Goal: Book appointment/travel/reservation

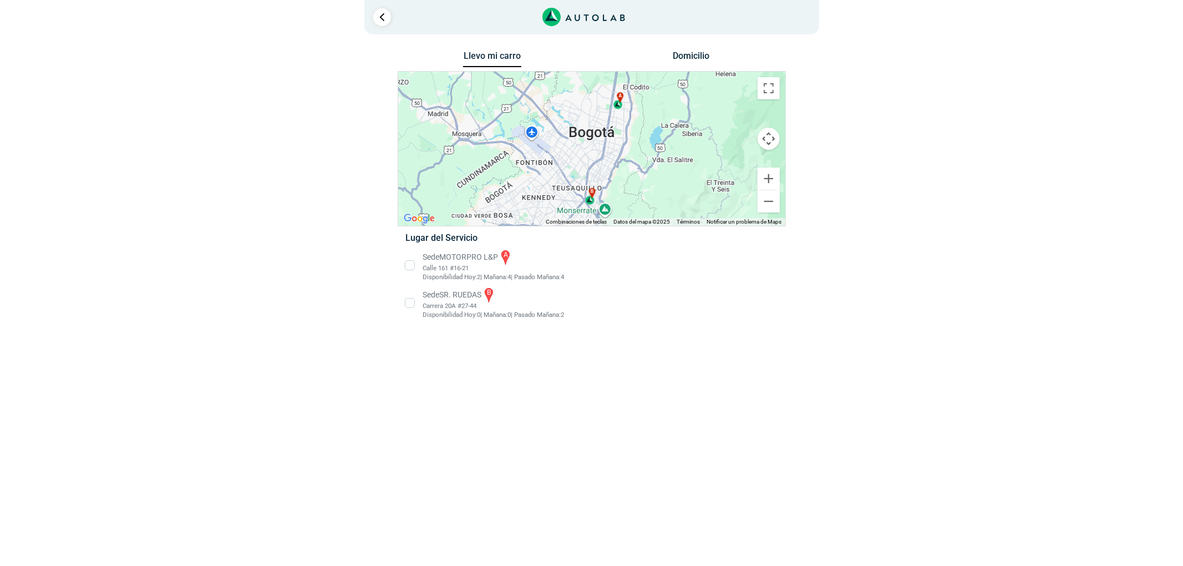
click at [431, 263] on li "Sede MOTORPRO L&P a Calle 161 #16-21 Disponibilidad [DATE]: 2 | [DATE]: 4 4" at bounding box center [591, 265] width 389 height 33
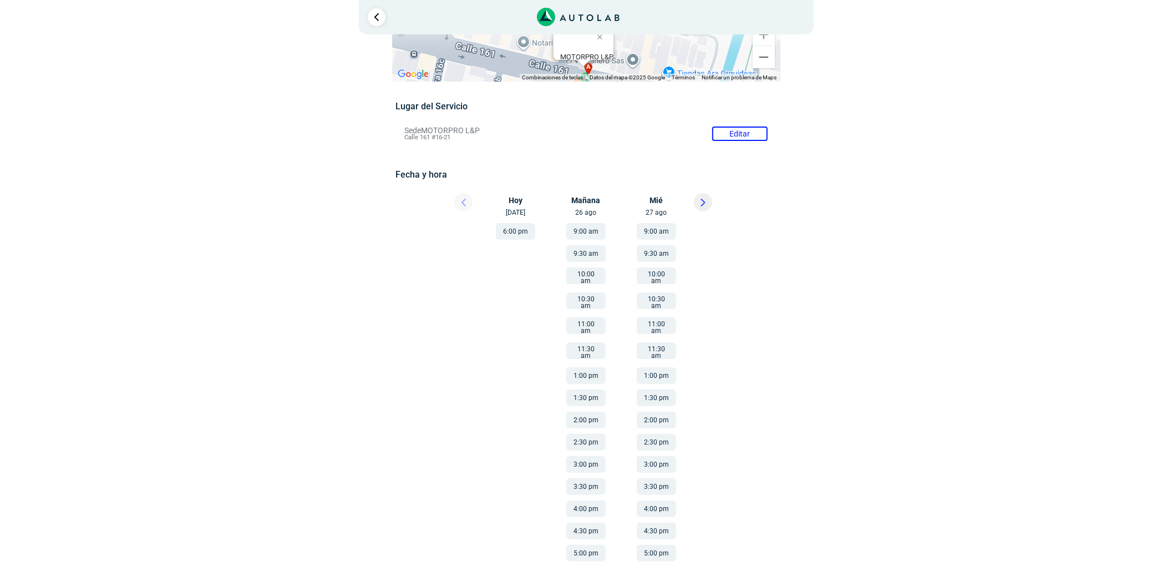
scroll to position [89, 0]
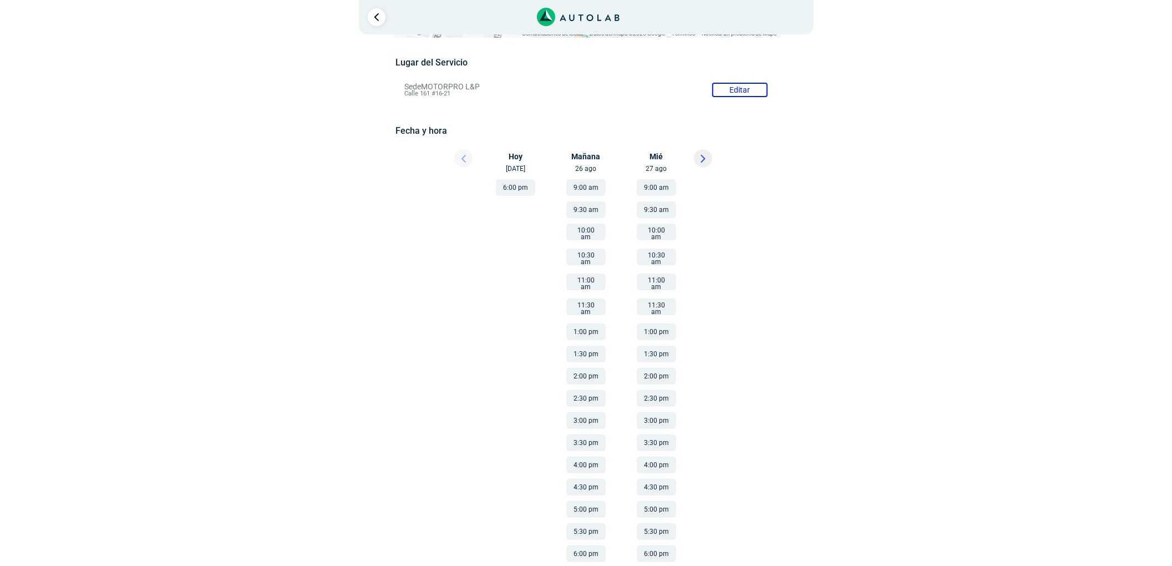
click at [664, 183] on button "9:00 am" at bounding box center [656, 187] width 39 height 17
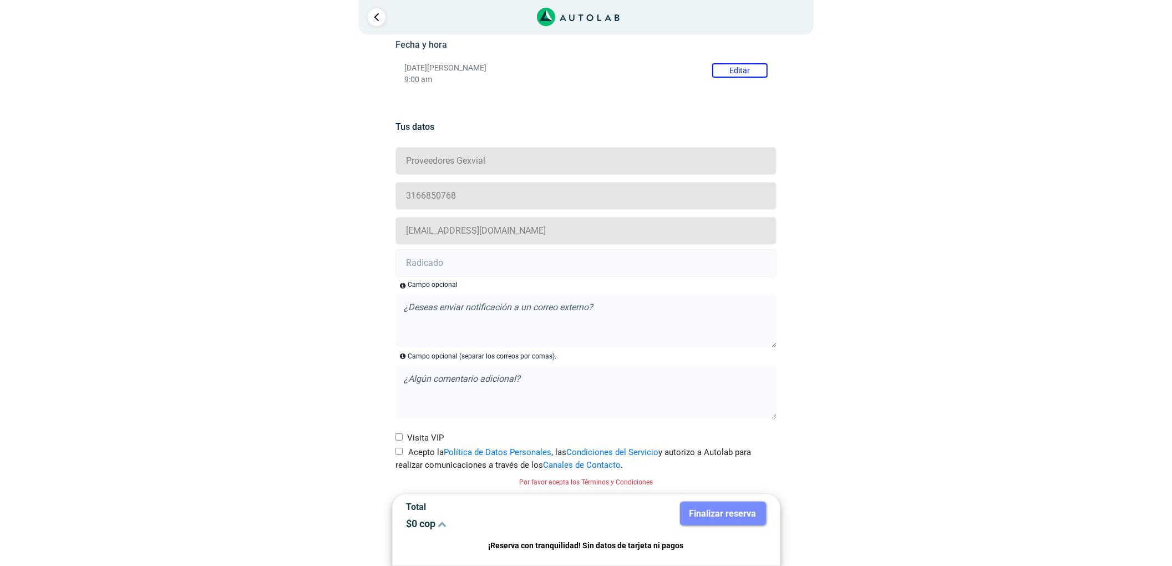
click at [409, 450] on label "Acepto la Política de Datos Personales , las Condiciones del Servicio y autoriz…" at bounding box center [586, 458] width 381 height 25
click at [403, 450] on input "Acepto la Política de Datos Personales , las Condiciones del Servicio y autoriz…" at bounding box center [399, 451] width 7 height 7
checkbox input "true"
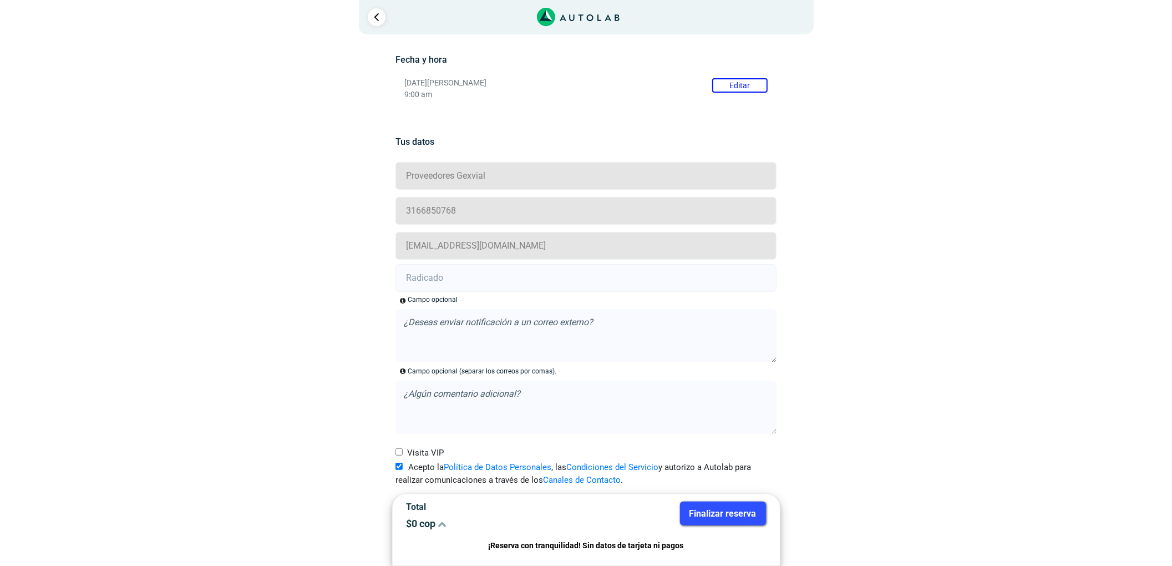
click at [447, 276] on input "text" at bounding box center [586, 278] width 381 height 28
click at [680, 101] on div "Lugar del Servicio Sede MOTORPRO L&P Editar Calle 161 #16-21 Fecha y hora [DATE…" at bounding box center [586, 40] width 388 height 135
click at [703, 90] on p "9:00 am" at bounding box center [585, 94] width 363 height 9
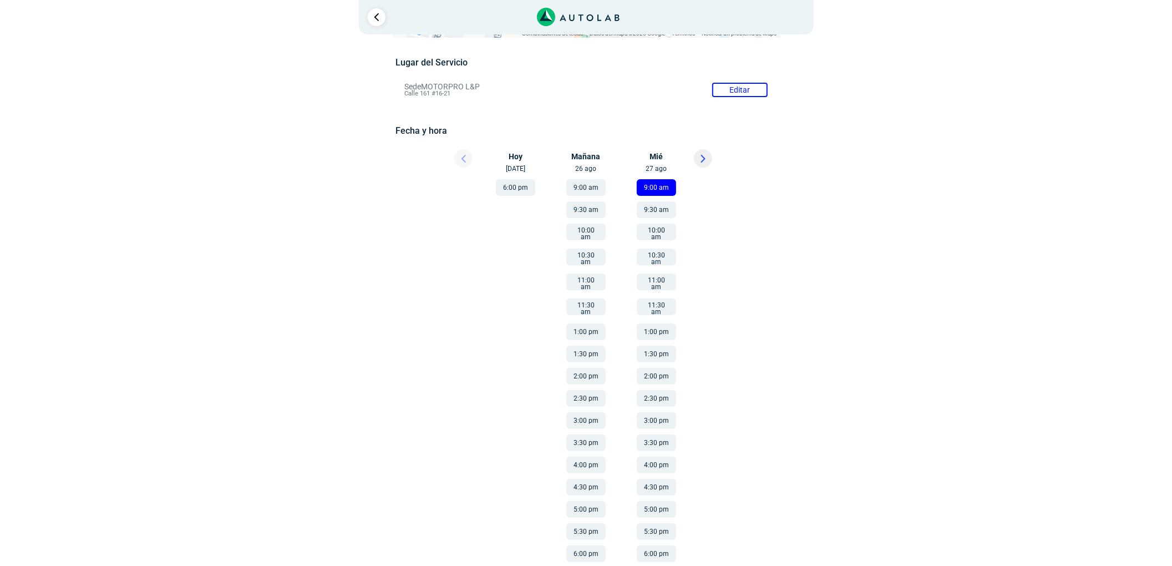
click at [668, 202] on button "9:30 am" at bounding box center [656, 209] width 39 height 17
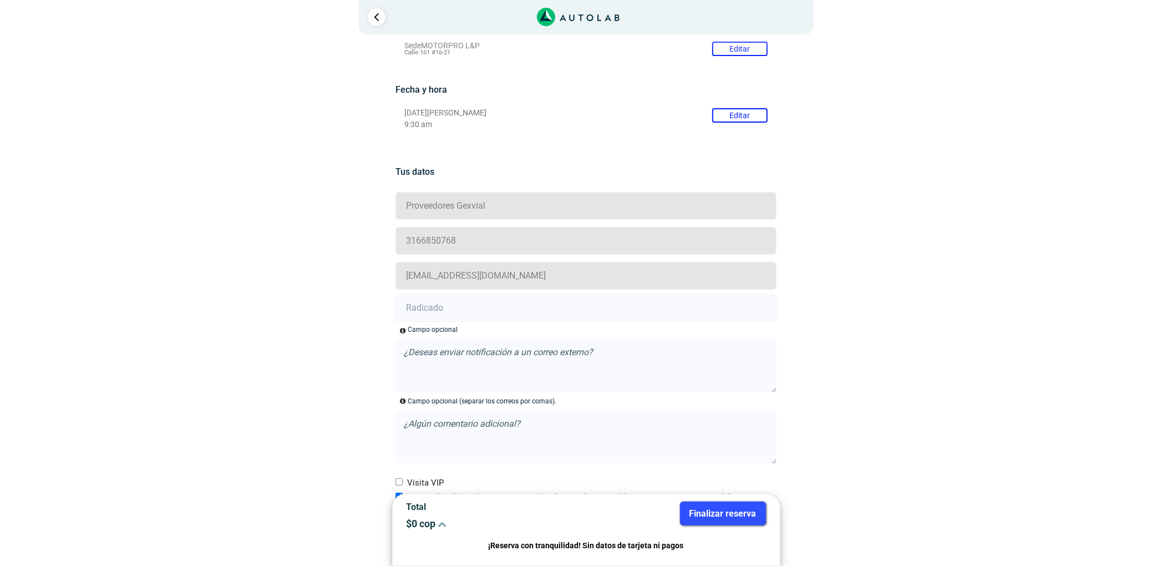
scroll to position [161, 0]
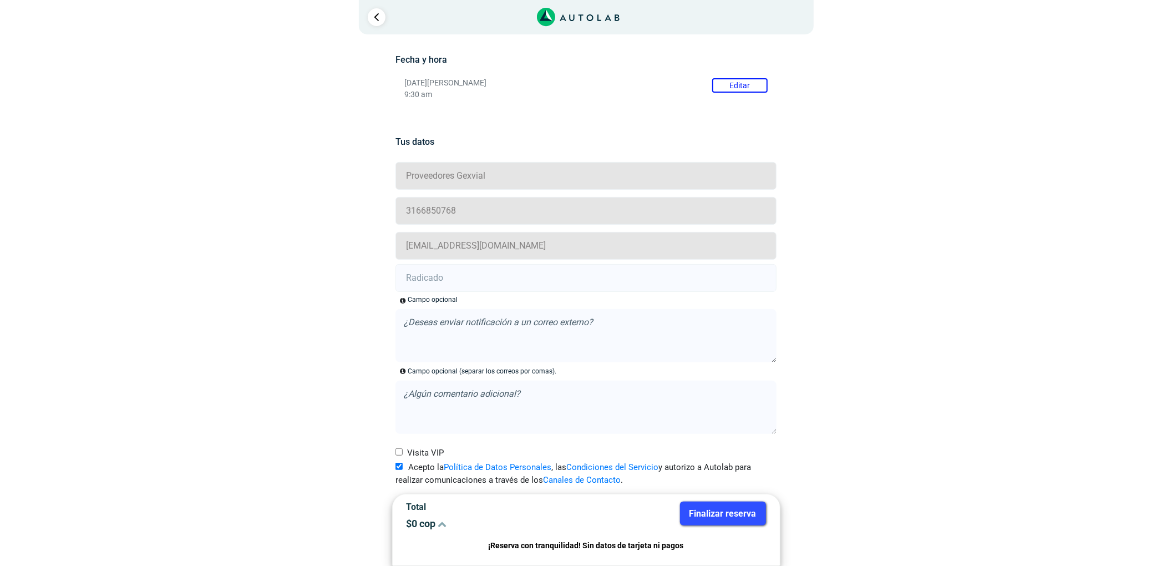
drag, startPoint x: 448, startPoint y: 281, endPoint x: 437, endPoint y: 280, distance: 11.1
click at [447, 280] on input "text" at bounding box center [586, 278] width 381 height 28
paste input "20913368"
click at [443, 276] on input "text" at bounding box center [586, 278] width 381 height 28
click at [520, 281] on input "20913368 -" at bounding box center [586, 278] width 381 height 28
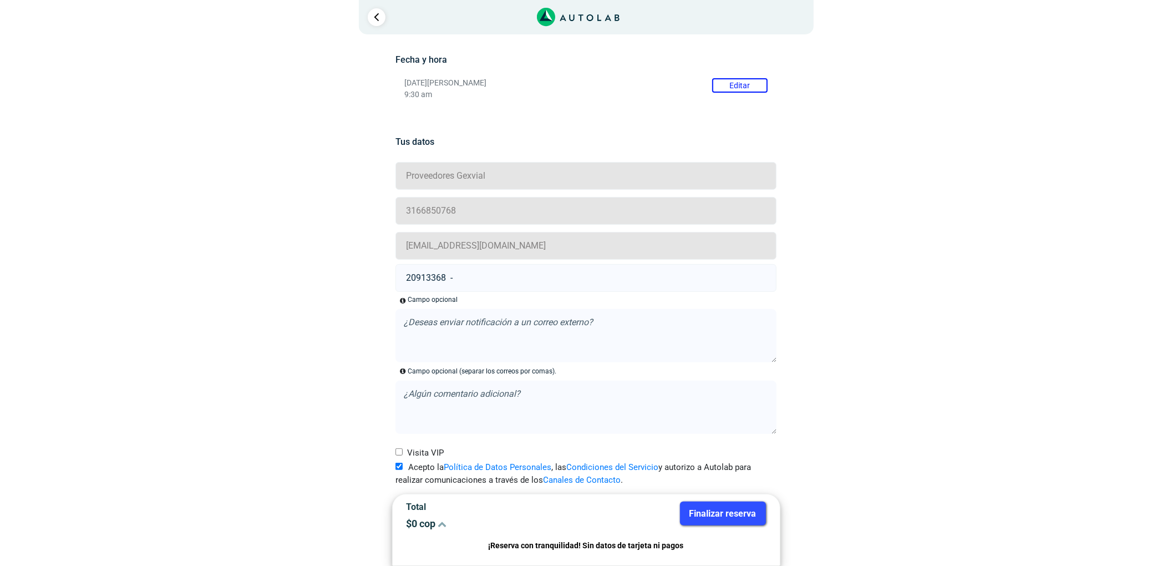
paste input "20913369"
type input "20913368 - 20913369"
click at [697, 524] on button "Finalizar reserva" at bounding box center [723, 514] width 86 height 24
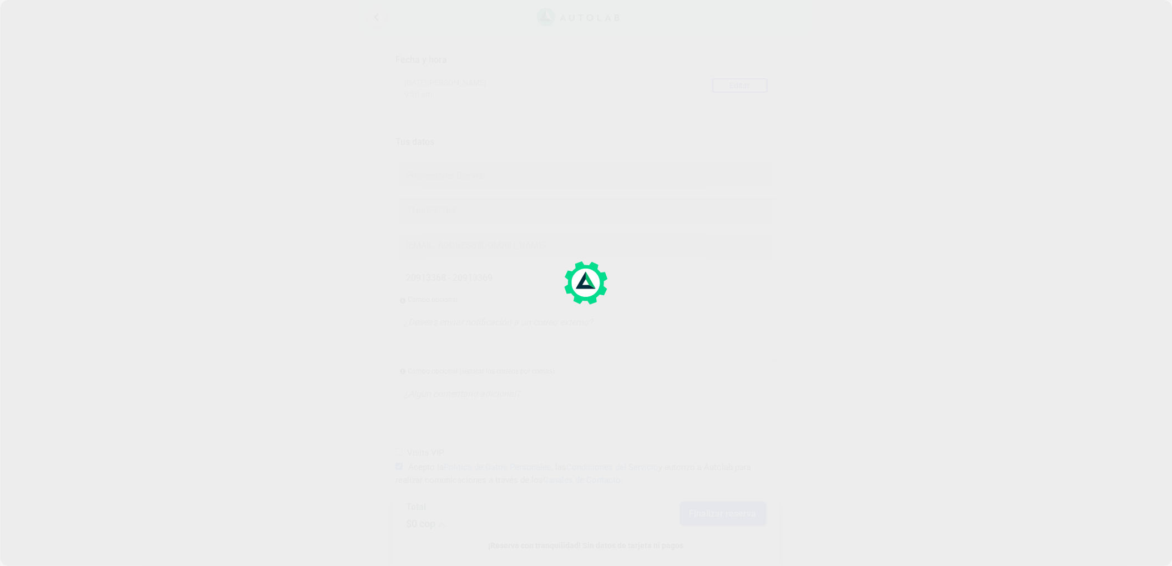
scroll to position [0, 0]
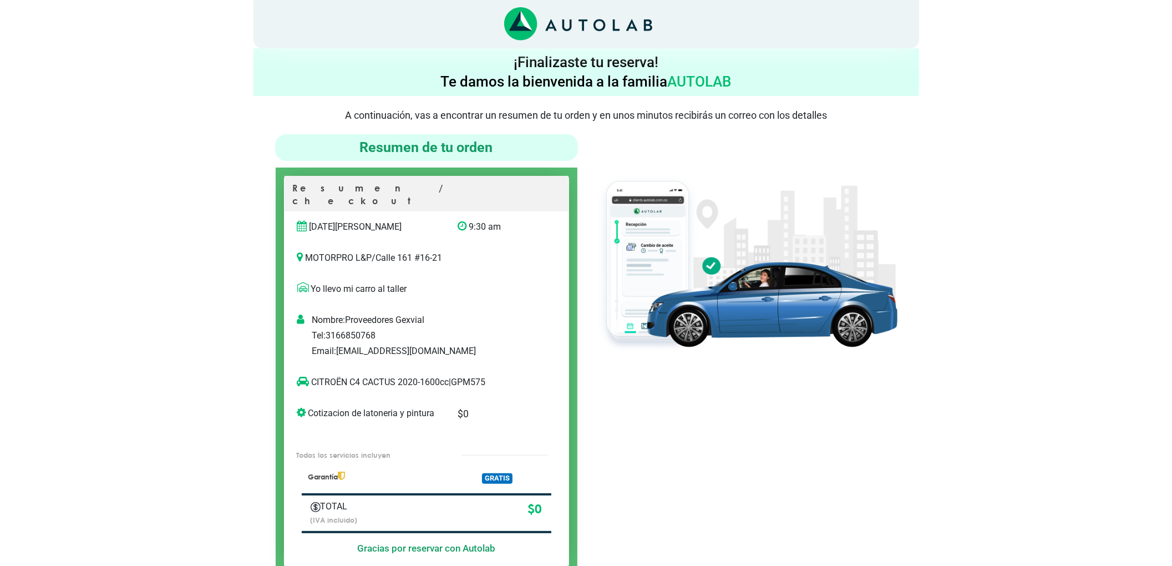
click at [480, 376] on p "CITROËN C4 CACTUS 2020-1600cc | GPM575" at bounding box center [415, 382] width 236 height 13
copy p "GPM575"
drag, startPoint x: 394, startPoint y: 368, endPoint x: 311, endPoint y: 373, distance: 83.4
click at [311, 376] on p "CITROËN C4 CACTUS 2020-1600cc | GPM575" at bounding box center [415, 382] width 236 height 13
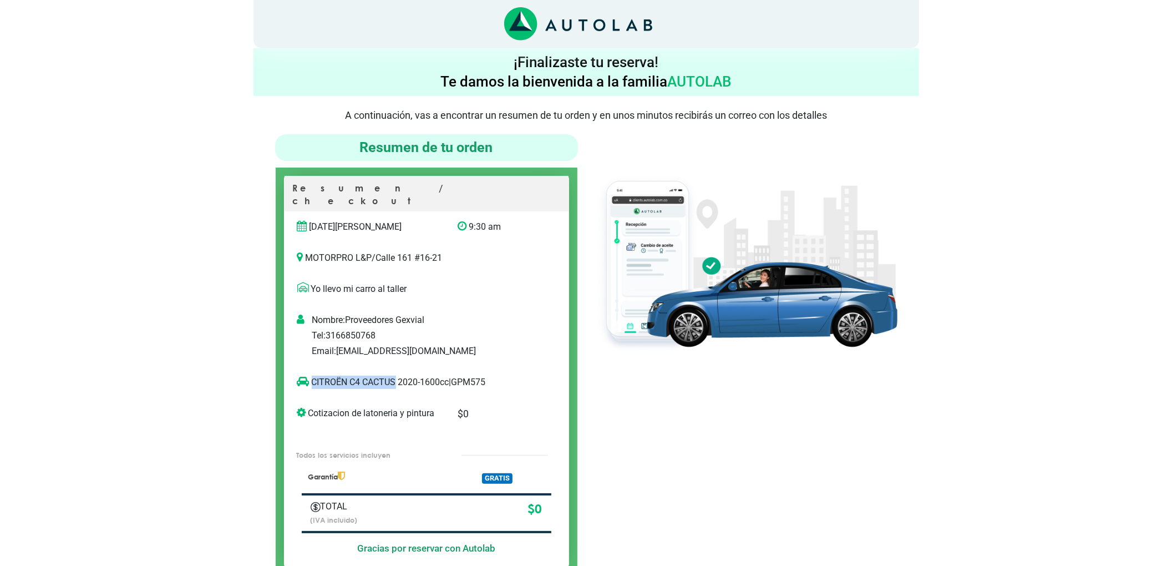
copy p "CITROËN C4 CACTUS"
click at [801, 380] on div at bounding box center [746, 354] width 320 height 441
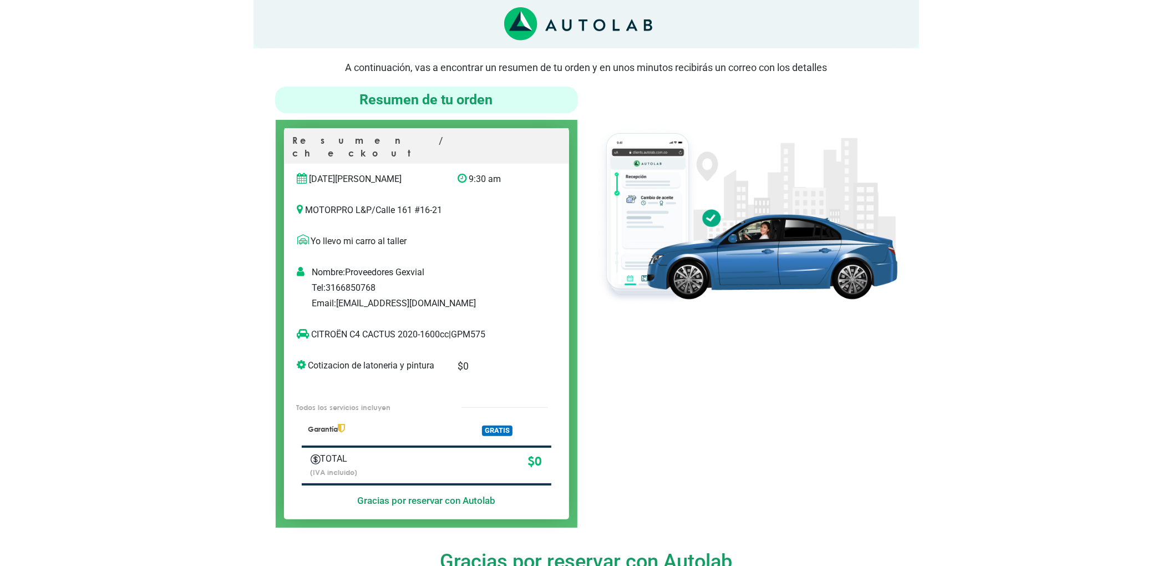
scroll to position [74, 0]
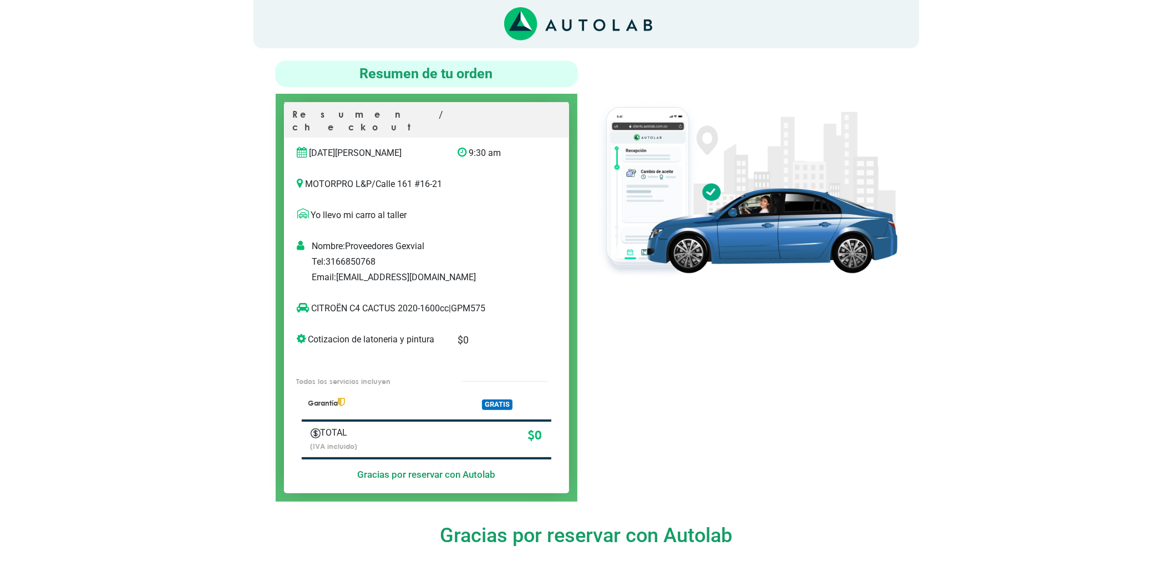
click at [742, 364] on div at bounding box center [746, 280] width 320 height 441
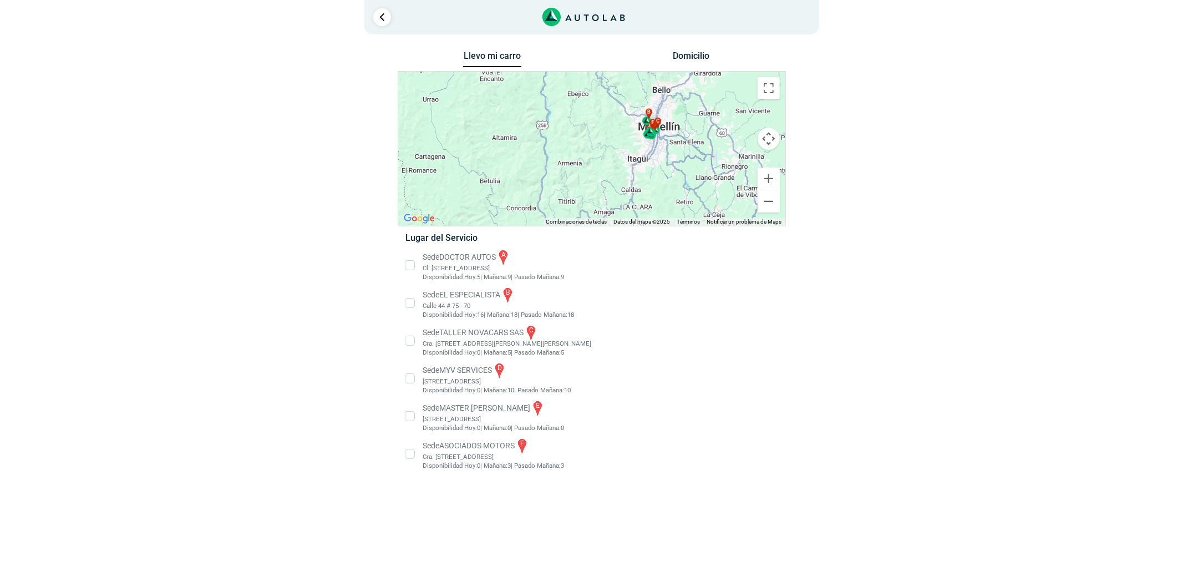
drag, startPoint x: 706, startPoint y: 112, endPoint x: 702, endPoint y: 125, distance: 14.0
click at [702, 125] on div "a b c d e f" at bounding box center [591, 149] width 387 height 154
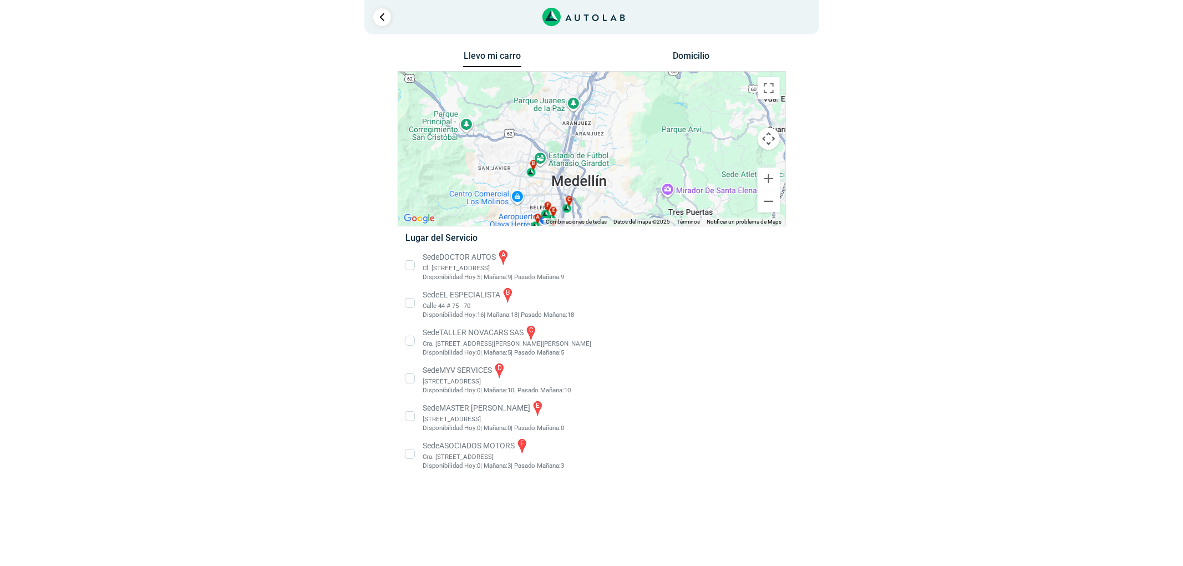
drag, startPoint x: 604, startPoint y: 110, endPoint x: 616, endPoint y: 146, distance: 38.4
click at [616, 146] on div "a b c d e f" at bounding box center [591, 149] width 387 height 154
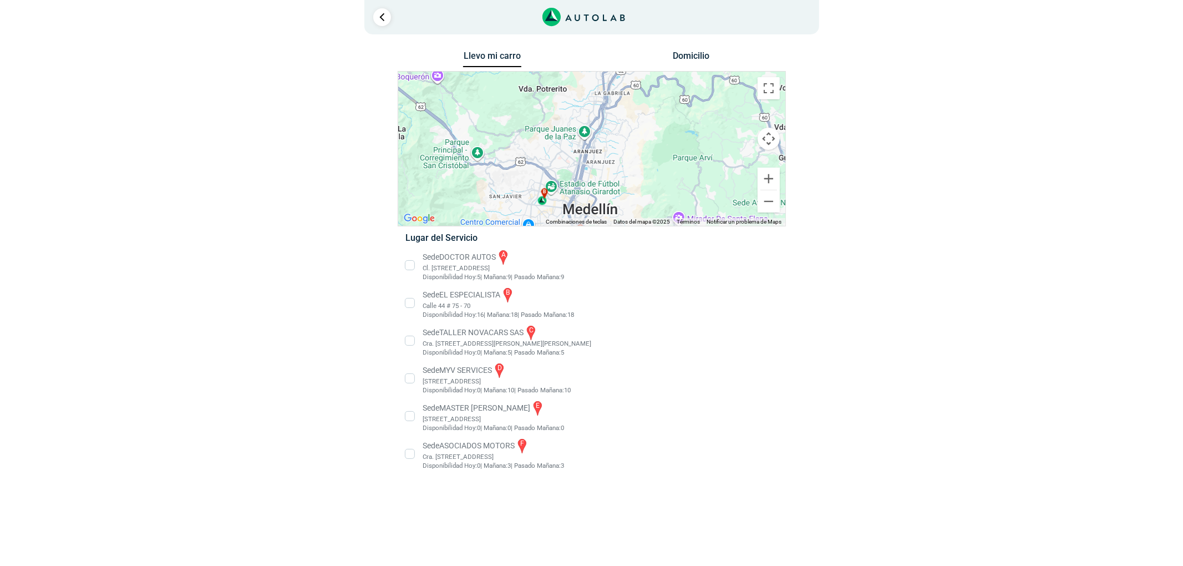
drag, startPoint x: 629, startPoint y: 123, endPoint x: 647, endPoint y: 143, distance: 27.1
click at [647, 145] on div "a b c d e f" at bounding box center [591, 149] width 387 height 154
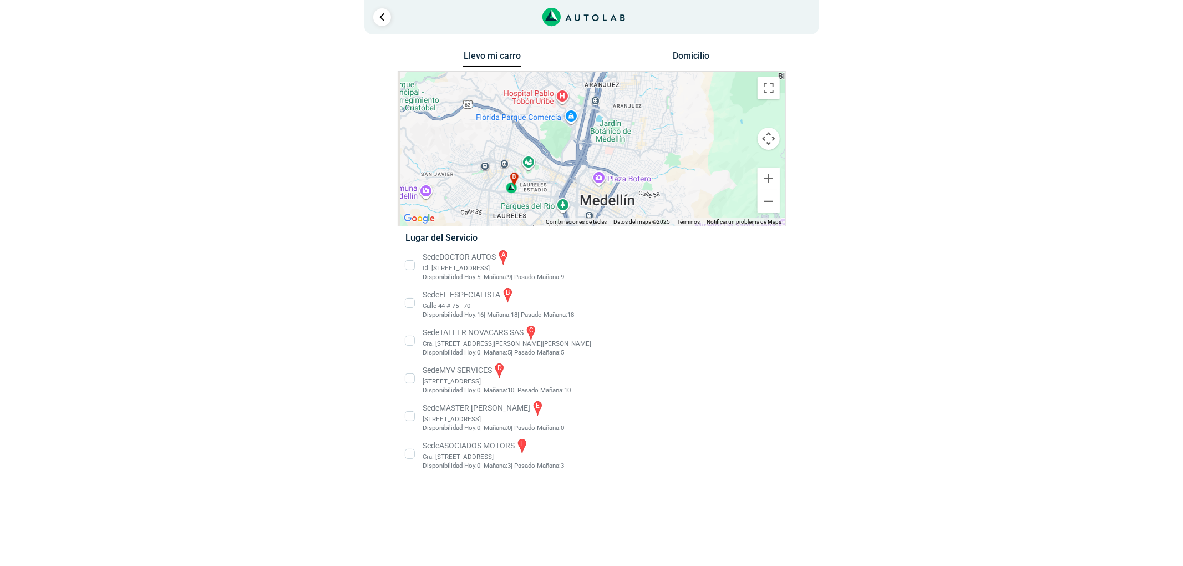
drag, startPoint x: 636, startPoint y: 148, endPoint x: 682, endPoint y: 122, distance: 53.1
click at [682, 122] on div "a b c d e f" at bounding box center [591, 149] width 387 height 154
click at [433, 422] on li "Sede MASTER MOTRIZ e Cl 20 #52 35, Guayabal, Medellín, Guayabal, Medellín, Anti…" at bounding box center [591, 415] width 389 height 33
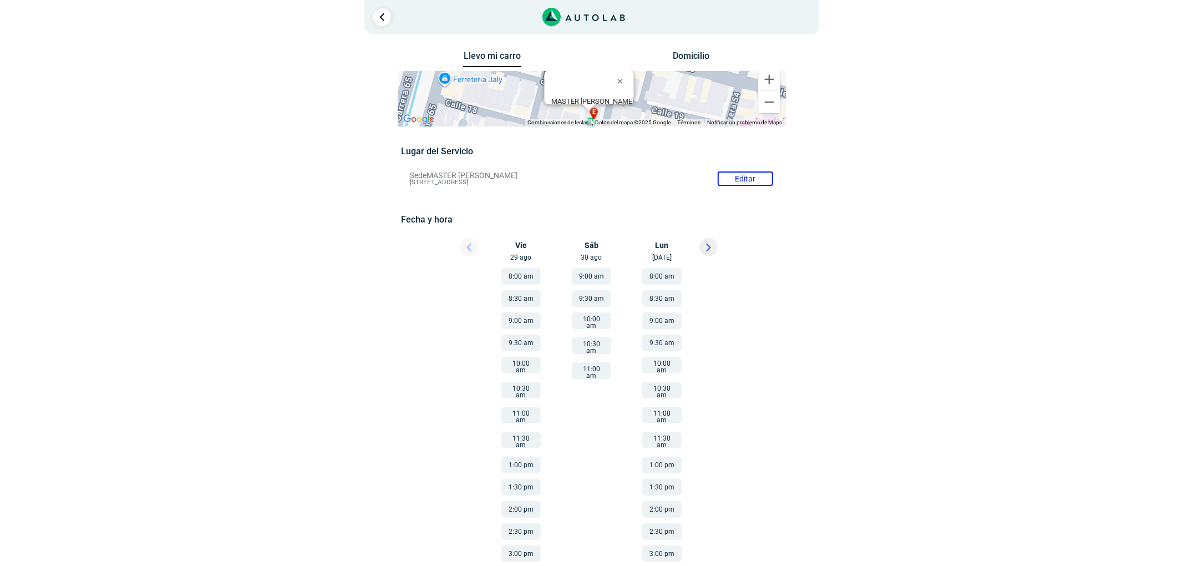
click at [518, 438] on button "11:30 am" at bounding box center [521, 440] width 39 height 17
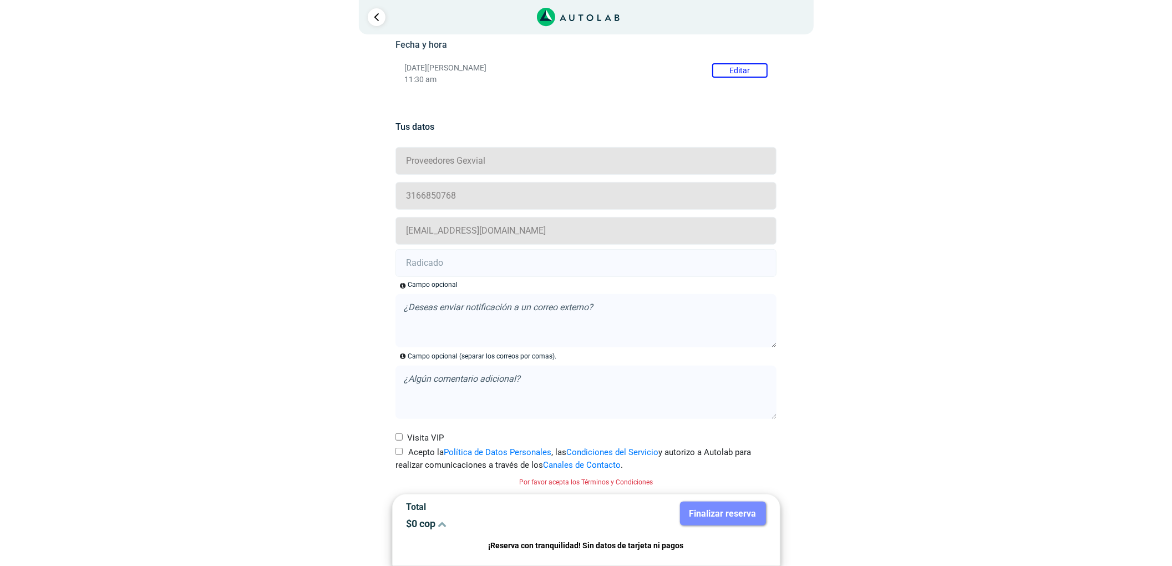
click at [403, 448] on label "Acepto la Política de Datos Personales , las Condiciones del Servicio y autoriz…" at bounding box center [586, 458] width 381 height 25
click at [403, 448] on input "Acepto la Política de Datos Personales , las Condiciones del Servicio y autoriz…" at bounding box center [399, 451] width 7 height 7
checkbox input "true"
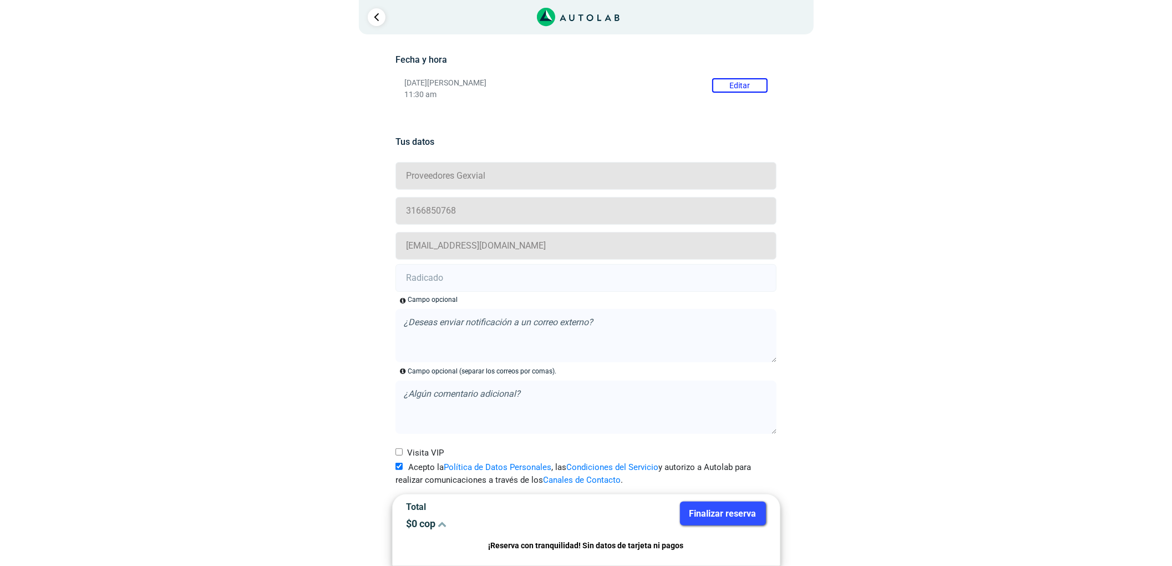
click at [728, 520] on button "Finalizar reserva" at bounding box center [723, 514] width 86 height 24
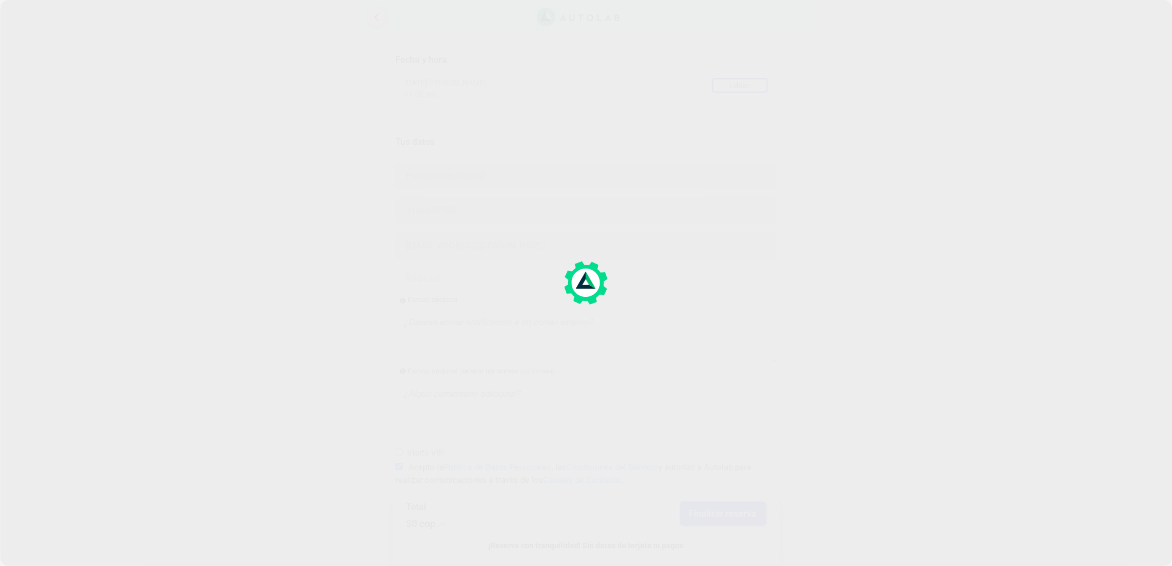
scroll to position [0, 0]
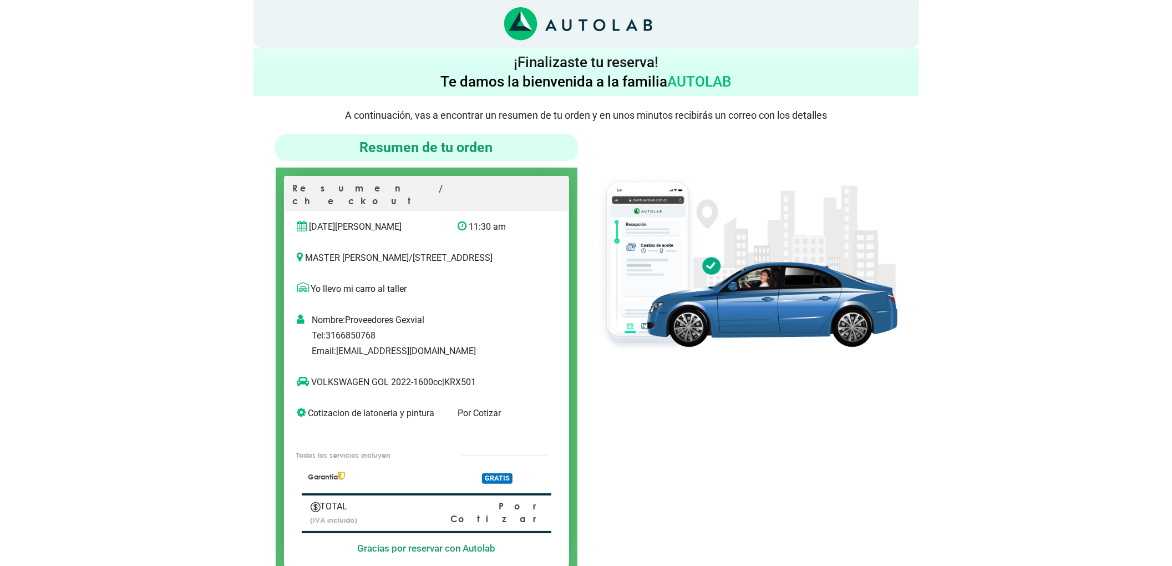
scroll to position [74, 0]
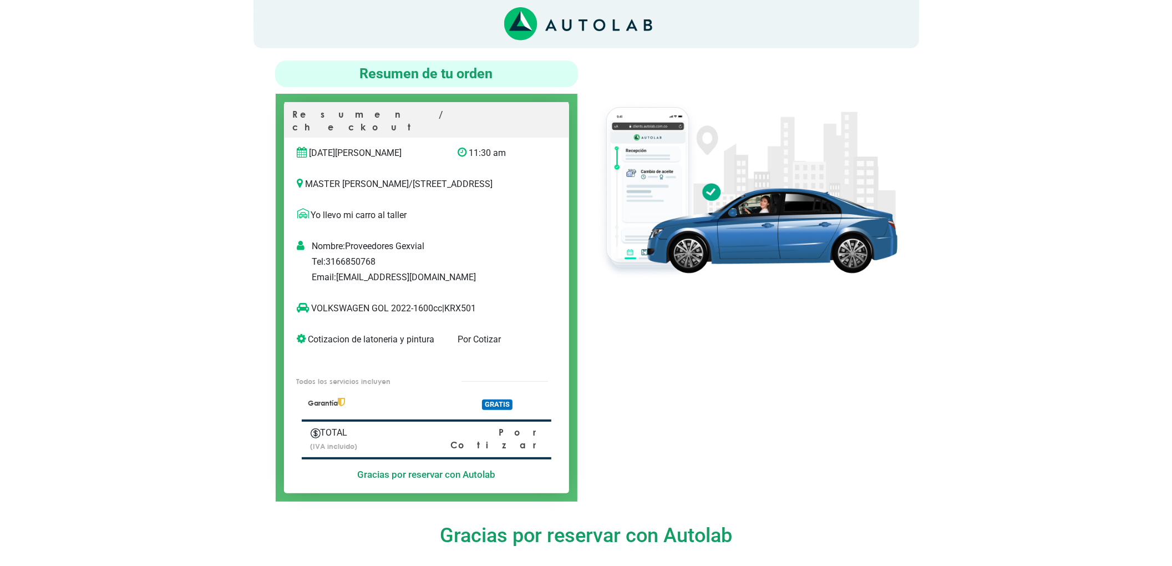
click at [467, 314] on p "VOLKSWAGEN GOL 2022-1600cc | KRX501" at bounding box center [415, 308] width 236 height 13
click at [467, 310] on p "VOLKSWAGEN GOL 2022-1600cc | KRX501" at bounding box center [415, 308] width 236 height 13
copy p "KRX501"
